Goal: Check status: Check status

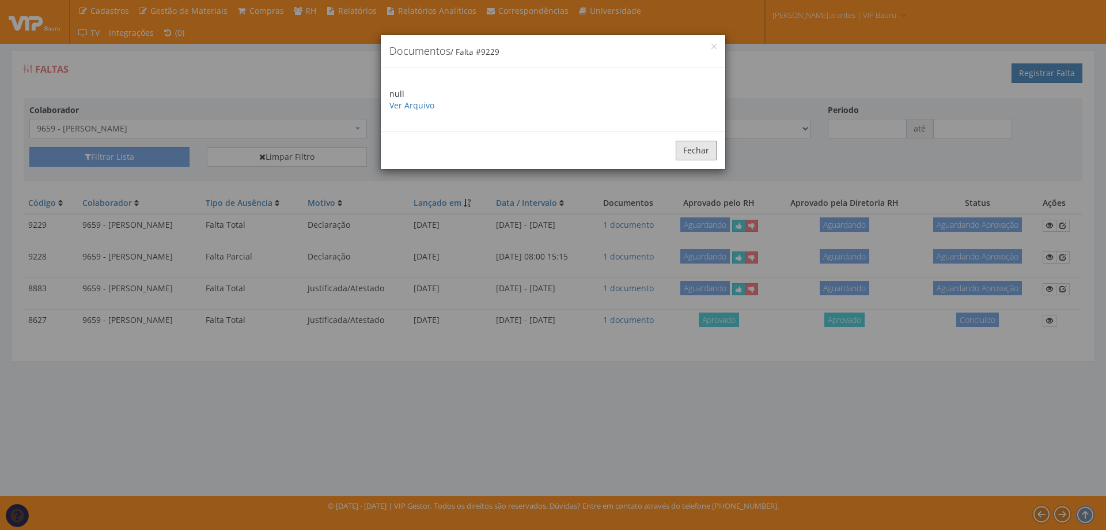
click at [689, 151] on button "Fechar" at bounding box center [696, 151] width 41 height 20
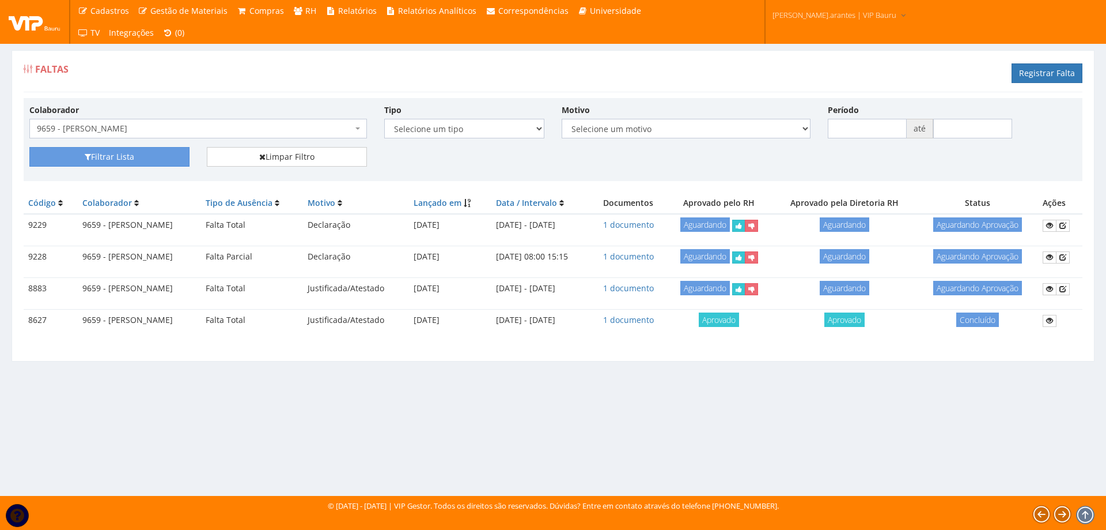
click at [158, 125] on span "9659 - [PERSON_NAME]" at bounding box center [195, 129] width 316 height 12
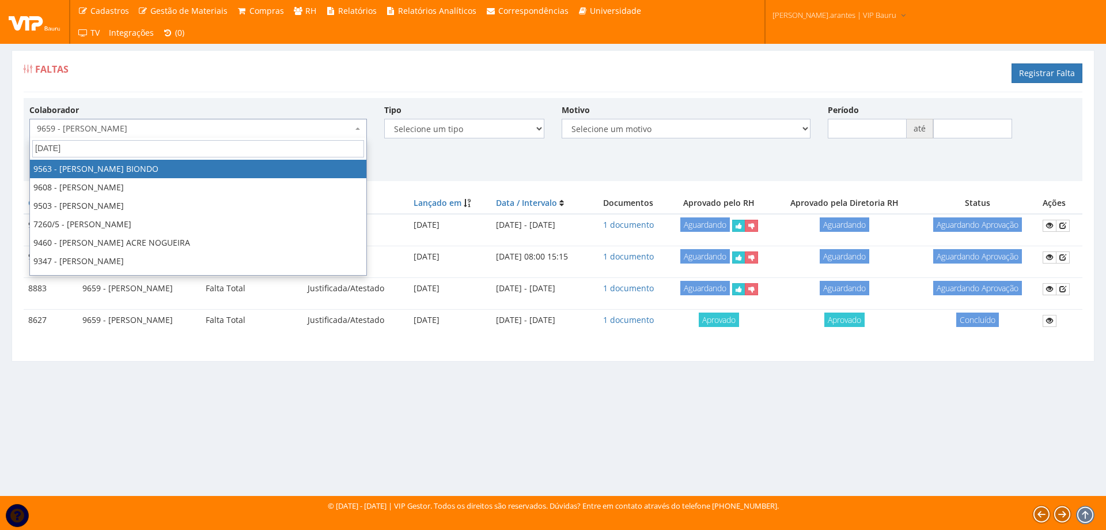
type input "juli"
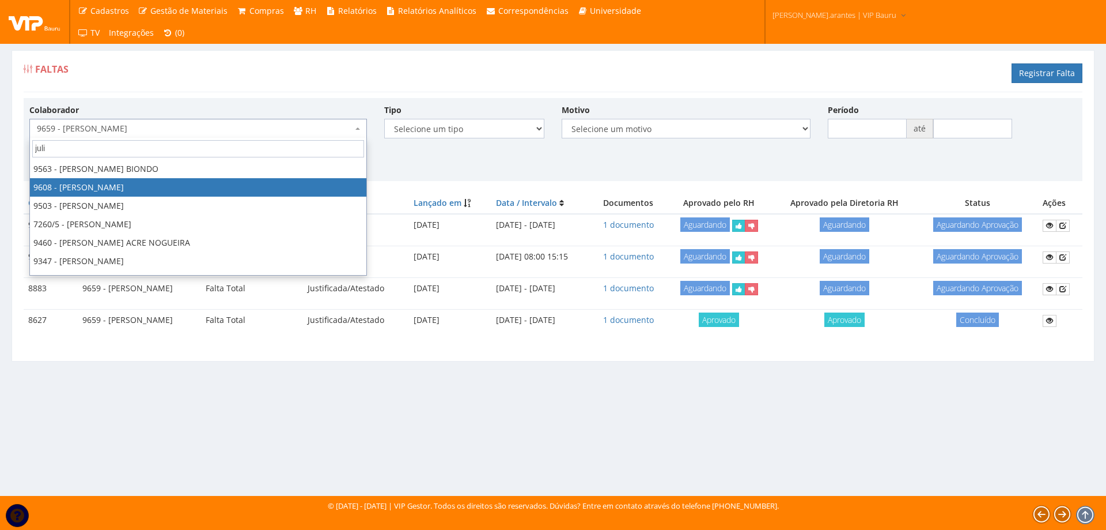
select select "3775"
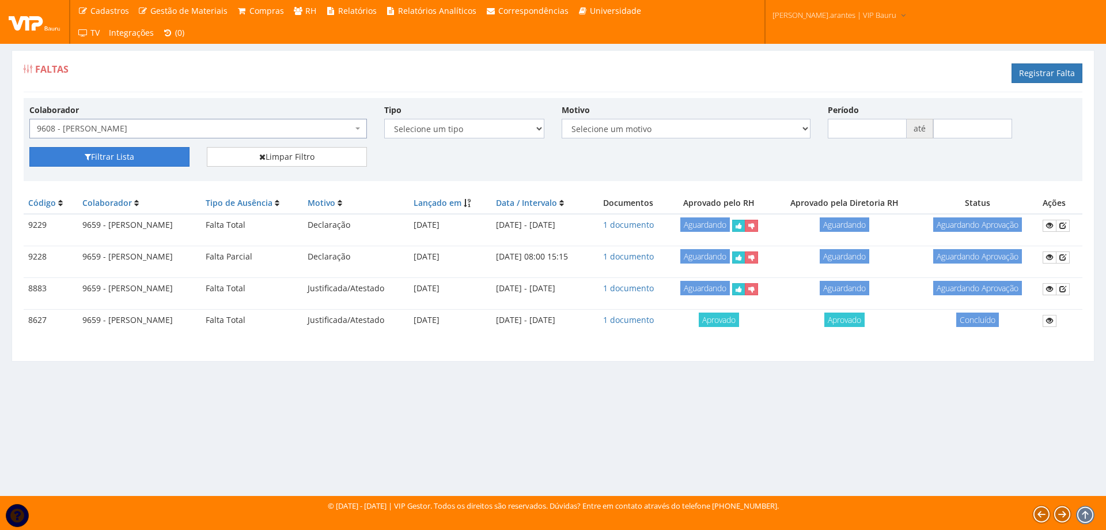
click at [158, 152] on button "Filtrar Lista" at bounding box center [109, 157] width 160 height 20
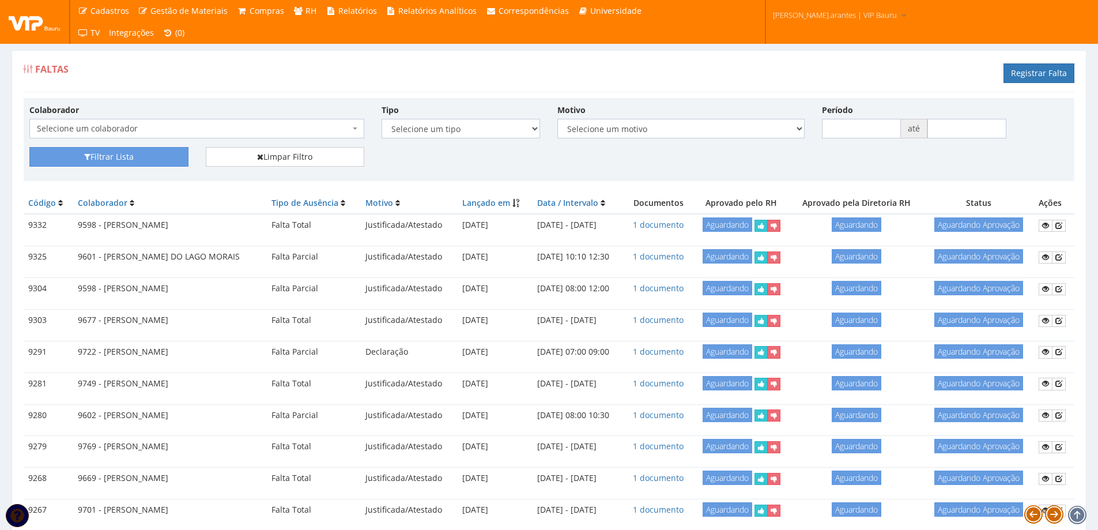
click at [156, 115] on div "Colaborador Selecione um colaborador 9242 - ABEL ROSA PEREIRA 7241/9 - ABNER GO…" at bounding box center [197, 121] width 352 height 35
click at [155, 127] on span "Selecione um colaborador" at bounding box center [193, 129] width 313 height 12
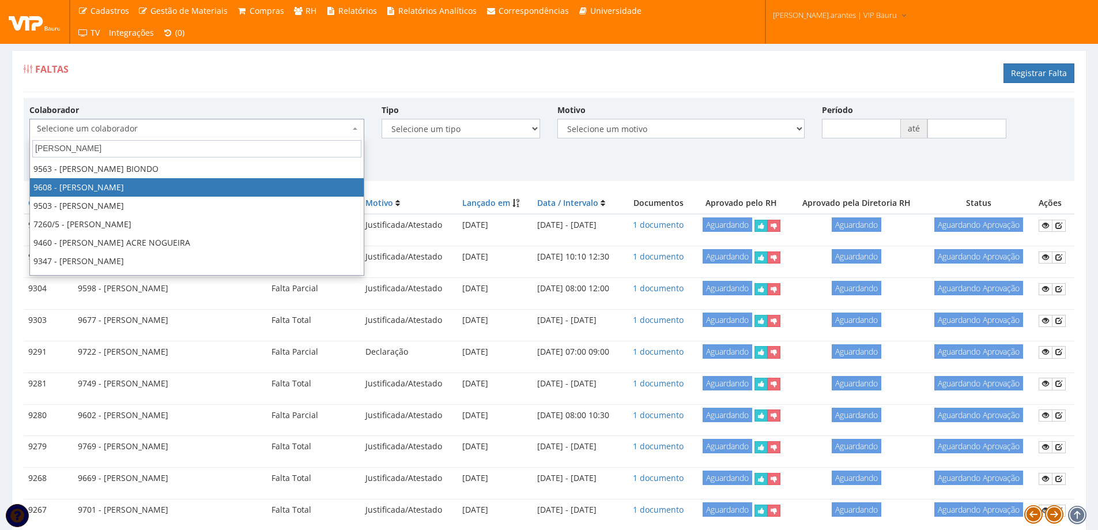
type input "julia"
select select "3775"
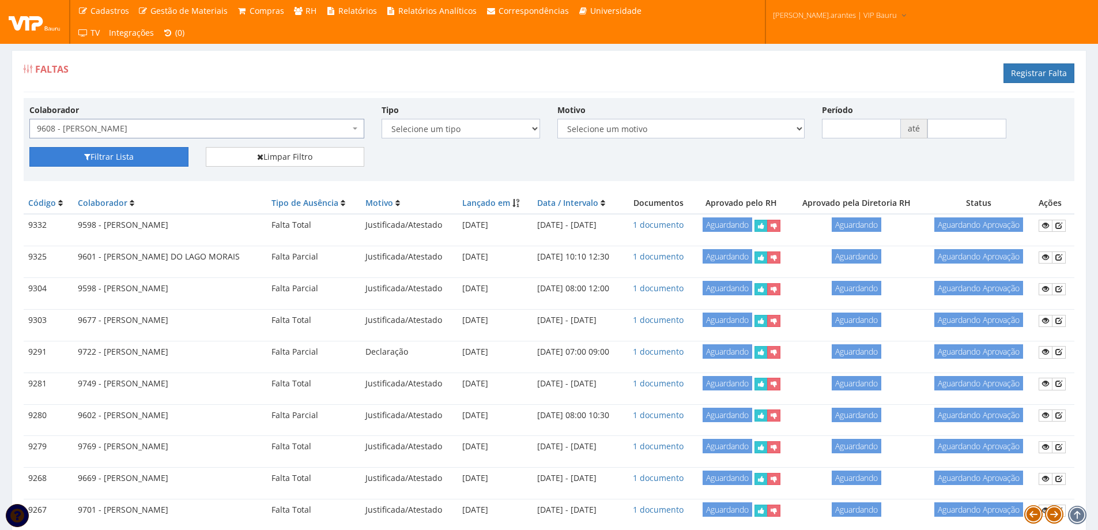
click at [135, 161] on button "Filtrar Lista" at bounding box center [108, 157] width 159 height 20
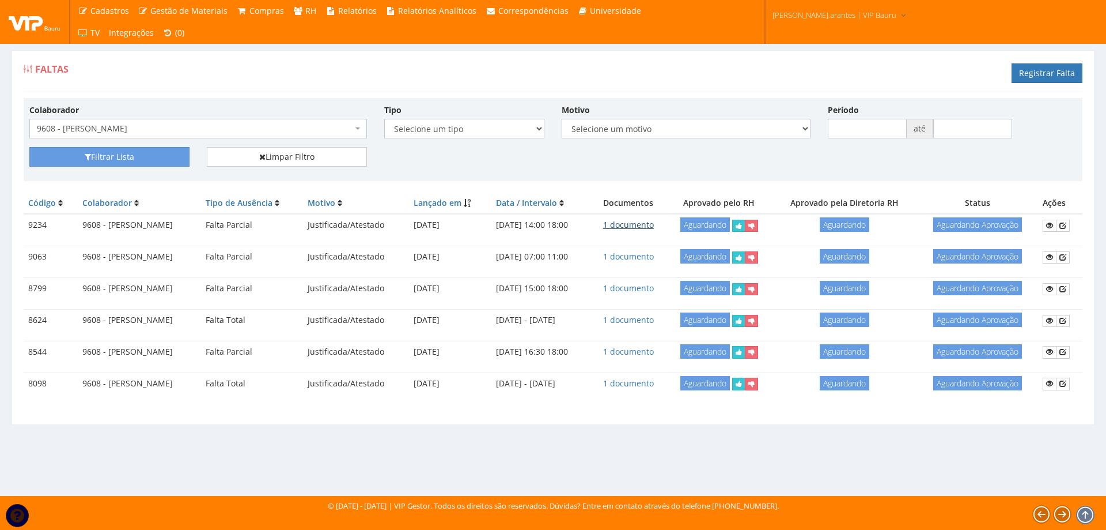
click at [652, 225] on link "1 documento" at bounding box center [628, 224] width 51 height 11
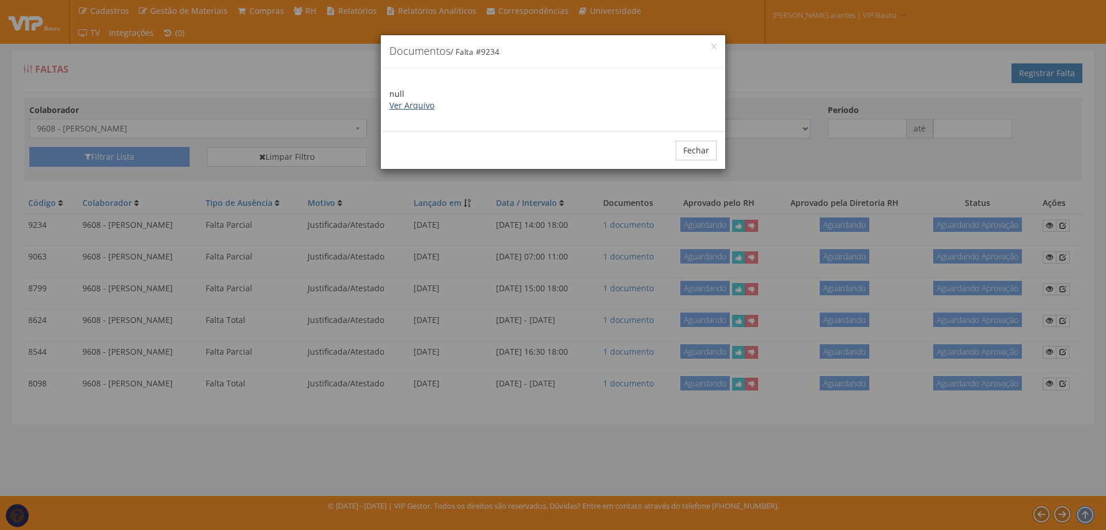
click at [415, 105] on link "Ver Arquivo" at bounding box center [412, 105] width 45 height 11
click at [694, 153] on button "Fechar" at bounding box center [696, 151] width 41 height 20
